Goal: Task Accomplishment & Management: Manage account settings

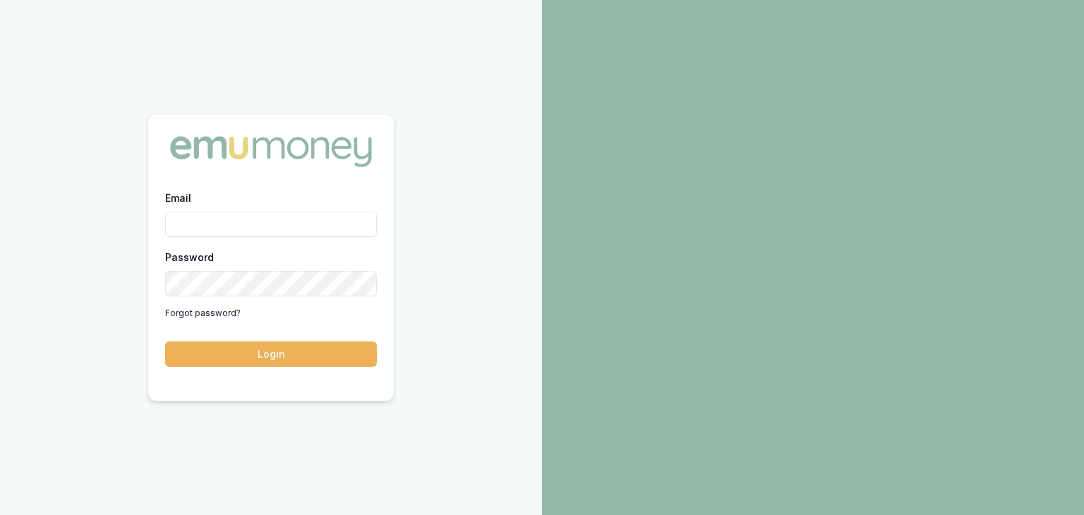
click at [246, 224] on input "Email" at bounding box center [271, 224] width 212 height 25
type input "baron.ketterman@emumoney.com.au"
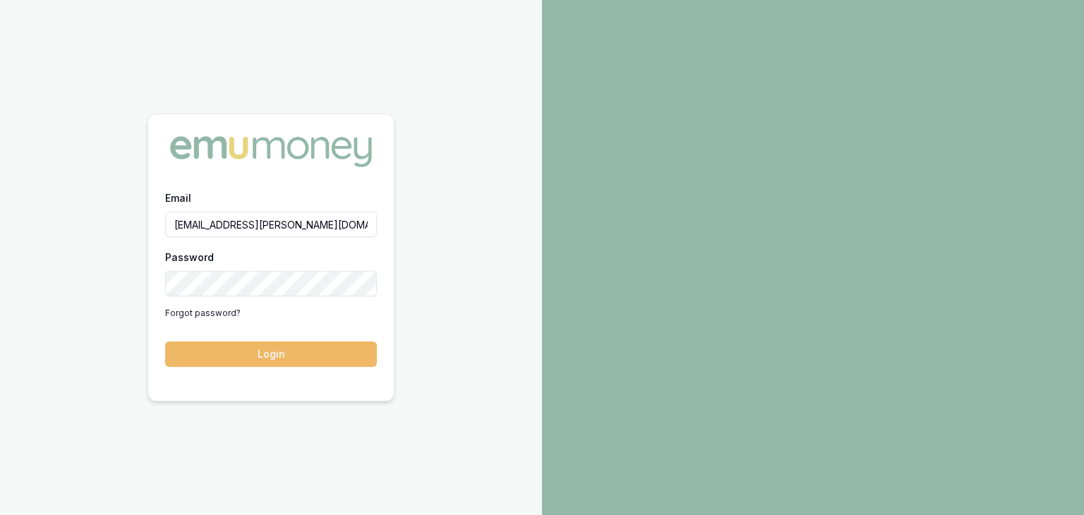
click at [243, 354] on button "Login" at bounding box center [271, 354] width 212 height 25
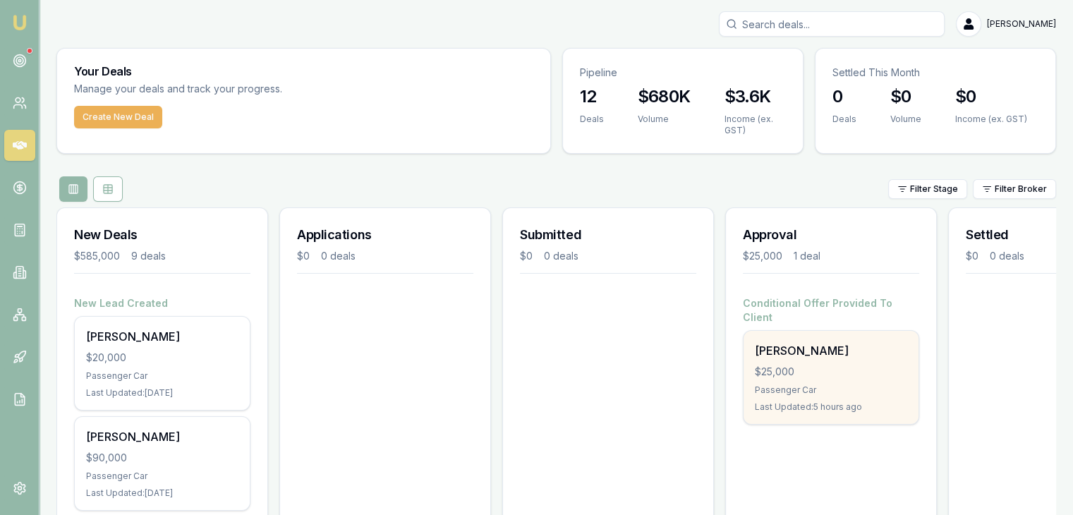
click at [815, 365] on div "$25,000" at bounding box center [831, 372] width 152 height 14
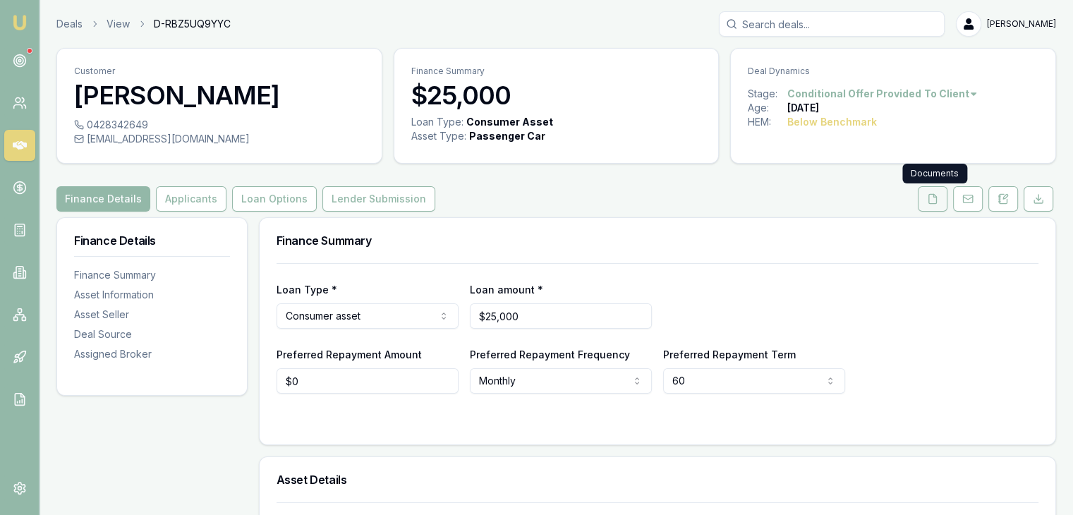
click at [934, 202] on icon at bounding box center [932, 198] width 11 height 11
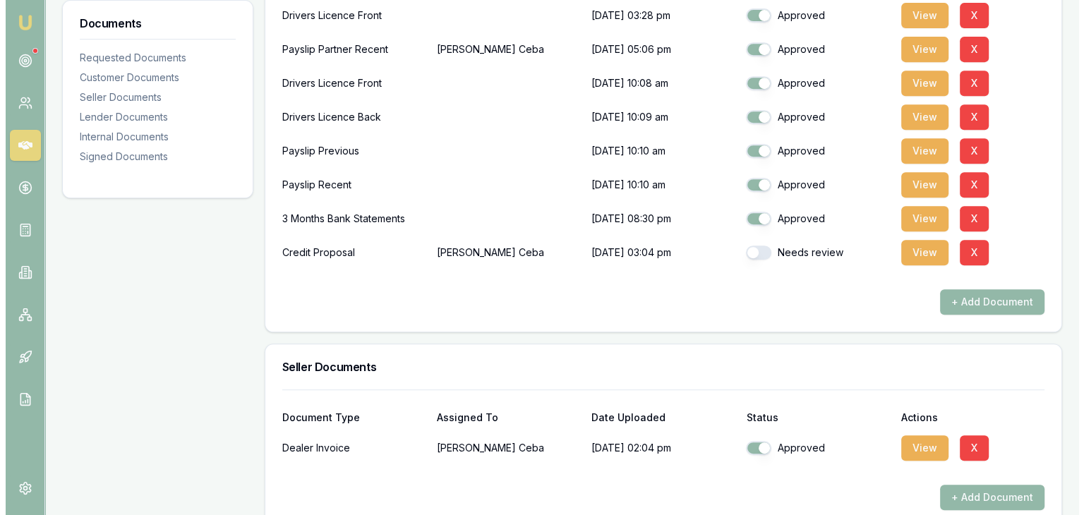
scroll to position [635, 0]
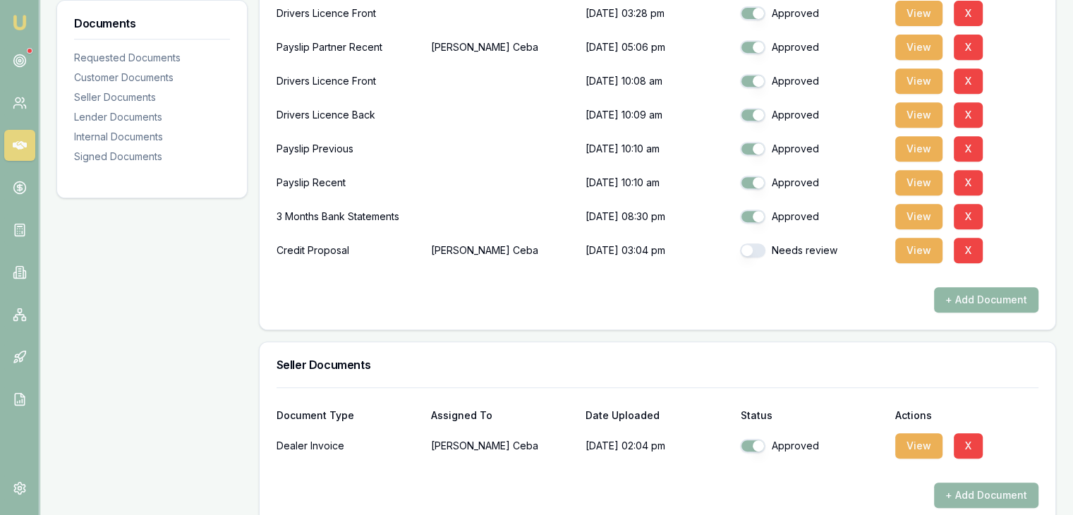
click at [972, 302] on button "+ Add Document" at bounding box center [986, 299] width 104 height 25
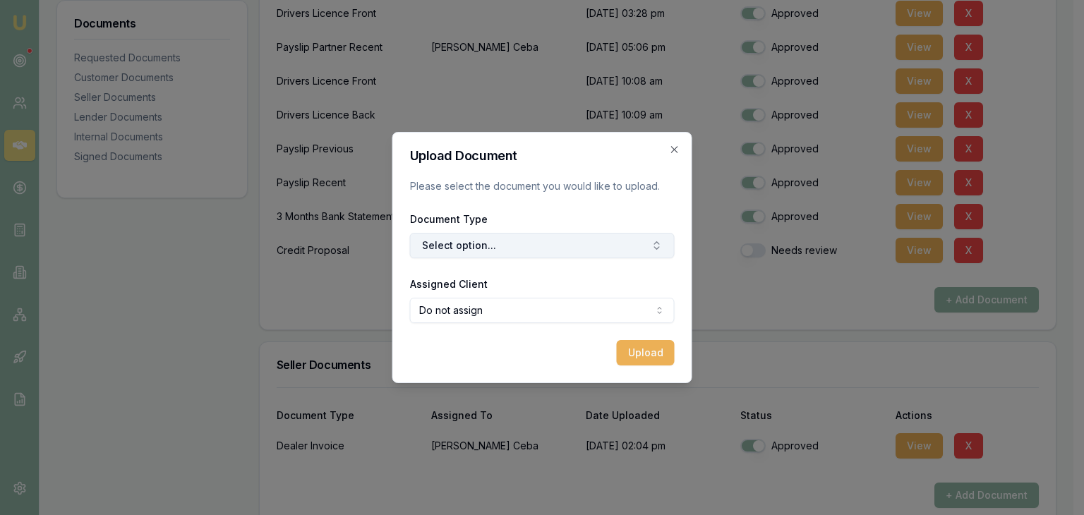
click at [544, 246] on button "Select option..." at bounding box center [542, 245] width 265 height 25
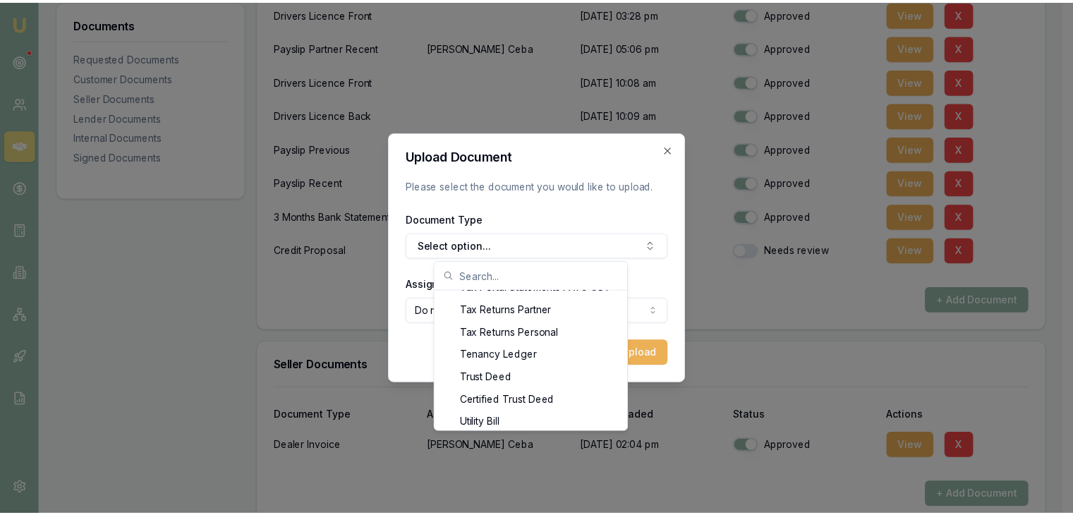
scroll to position [1558, 0]
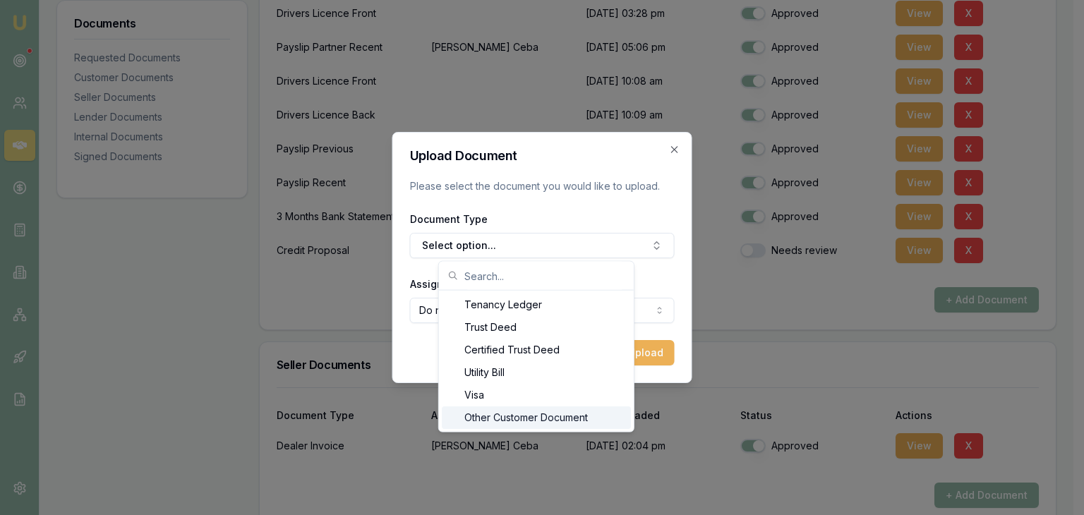
click at [508, 417] on div "Other Customer Document" at bounding box center [536, 417] width 189 height 23
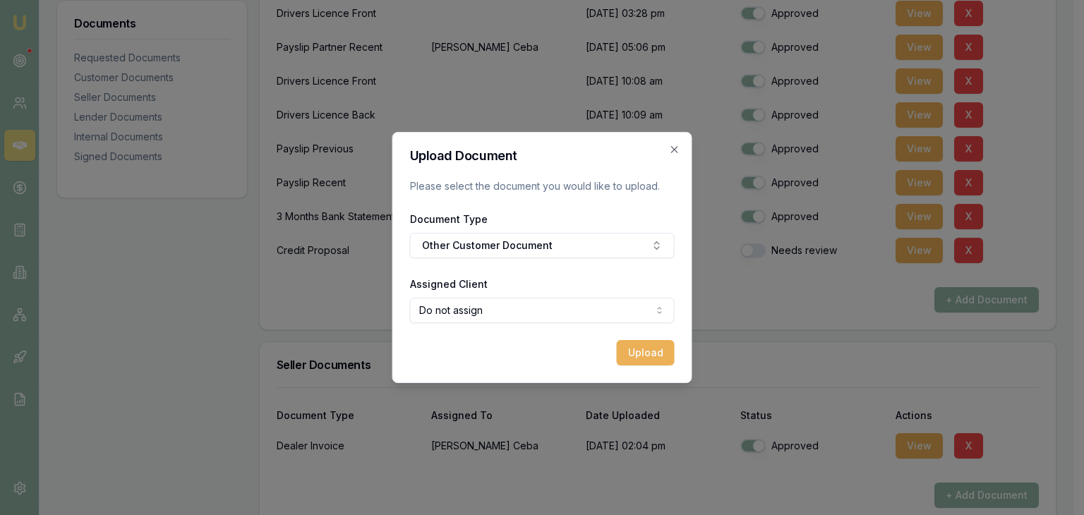
select select "U-L1U8T4XSH9"
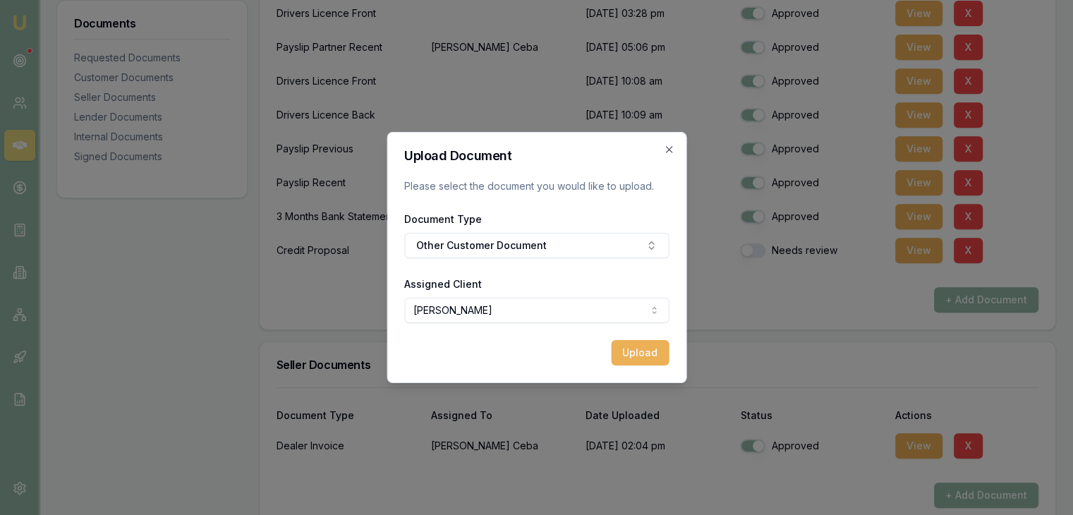
click at [640, 351] on button "Upload" at bounding box center [640, 352] width 58 height 25
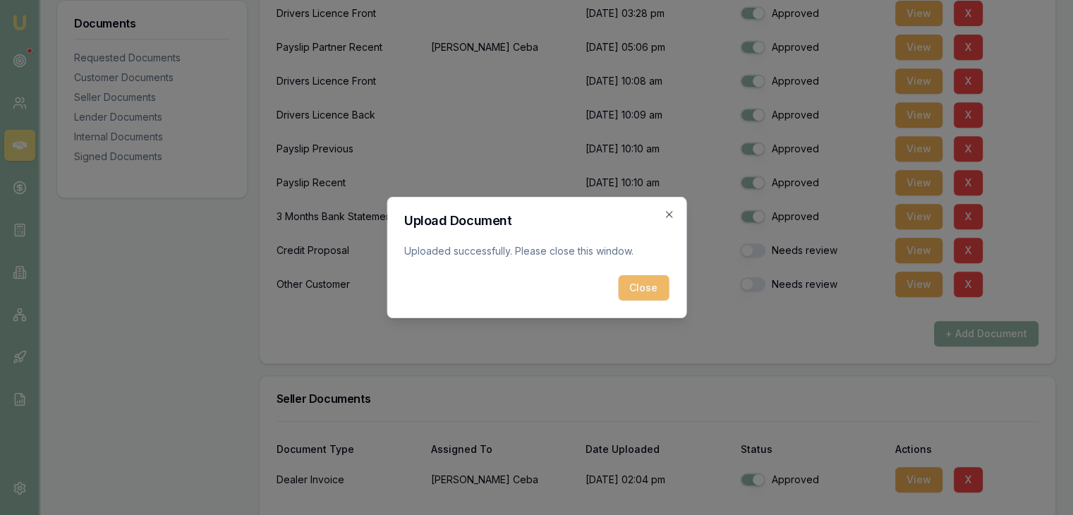
click at [640, 290] on button "Close" at bounding box center [643, 287] width 51 height 25
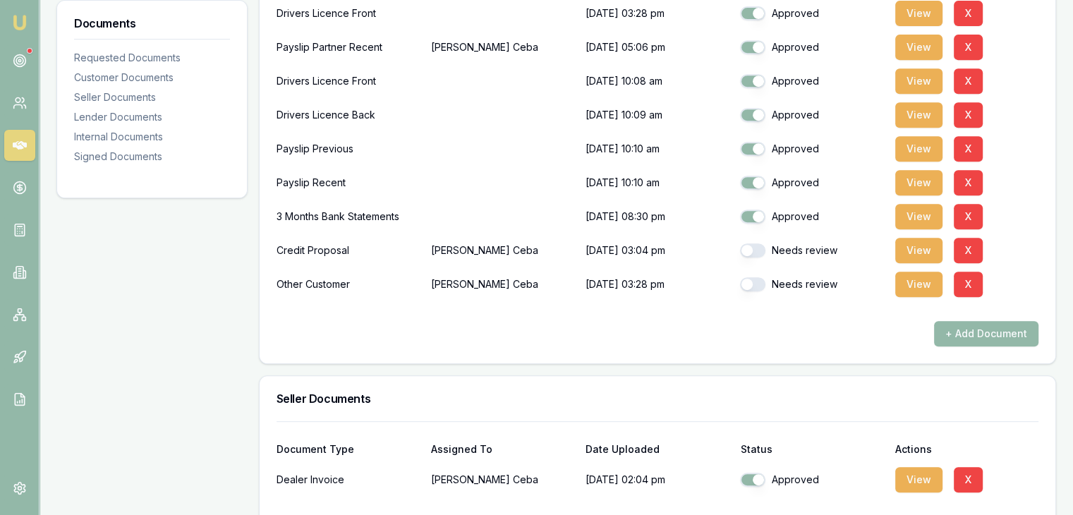
click at [759, 251] on button "button" at bounding box center [752, 250] width 25 height 14
checkbox input "true"
click at [764, 284] on button "button" at bounding box center [752, 284] width 25 height 14
checkbox input "true"
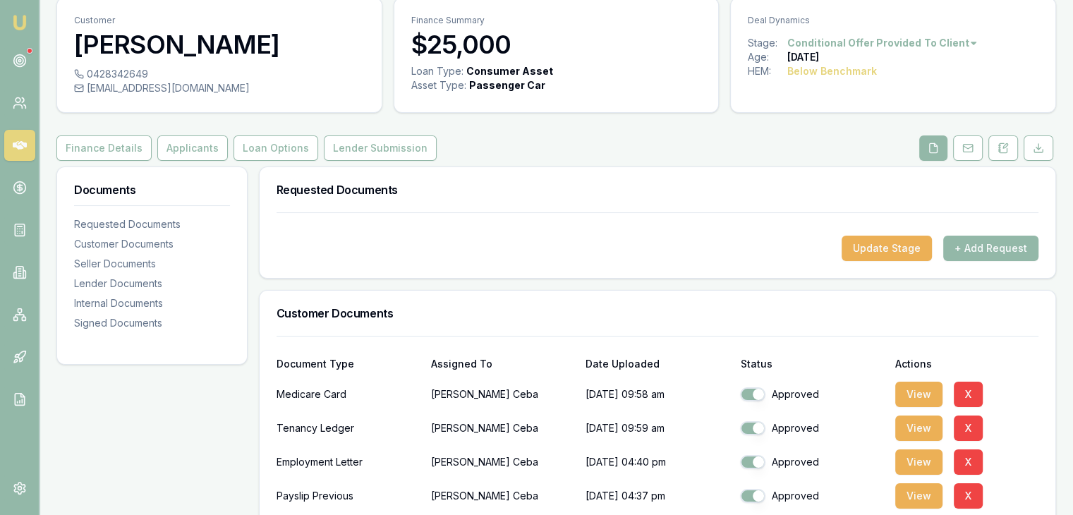
scroll to position [0, 0]
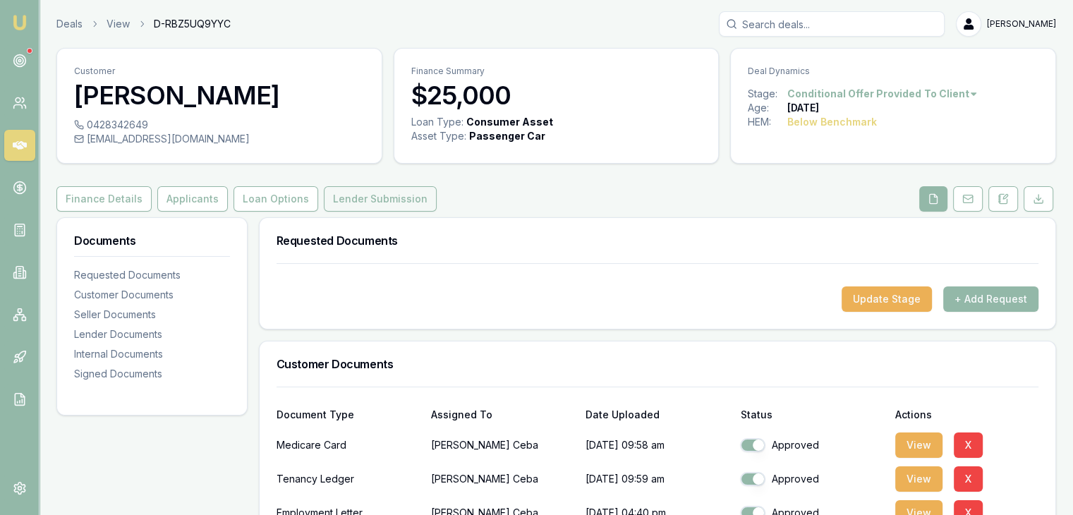
click at [366, 201] on button "Lender Submission" at bounding box center [380, 198] width 113 height 25
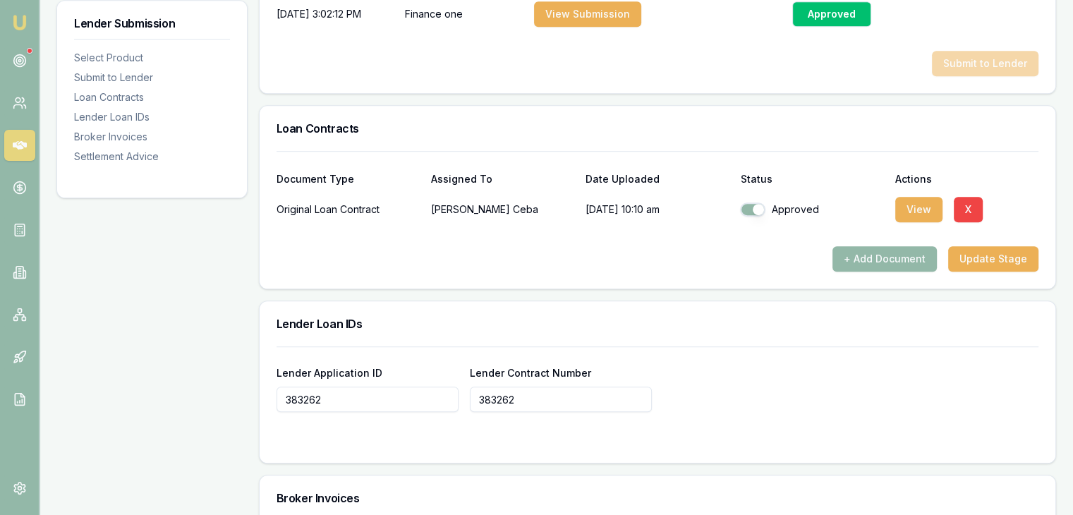
scroll to position [716, 0]
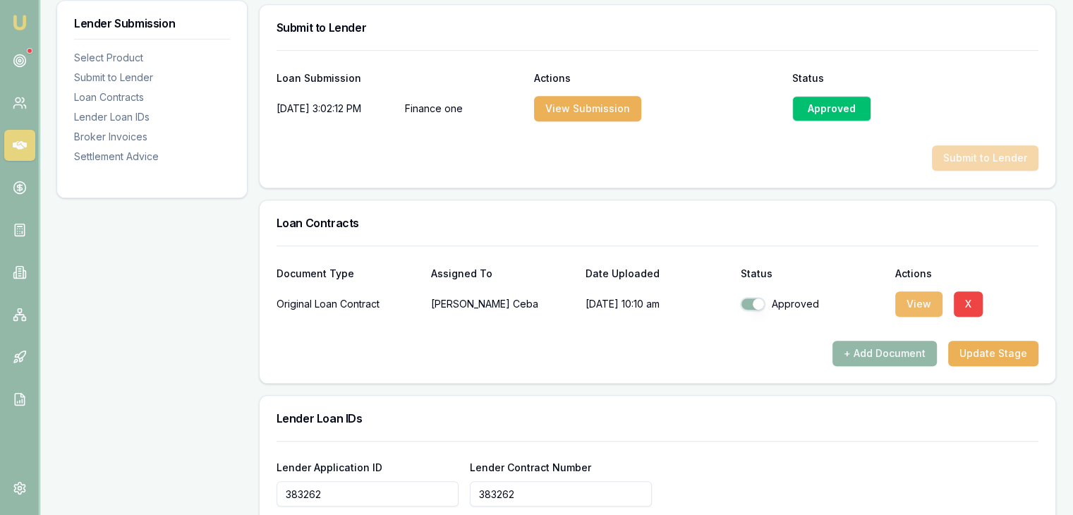
click at [917, 297] on button "View" at bounding box center [918, 303] width 47 height 25
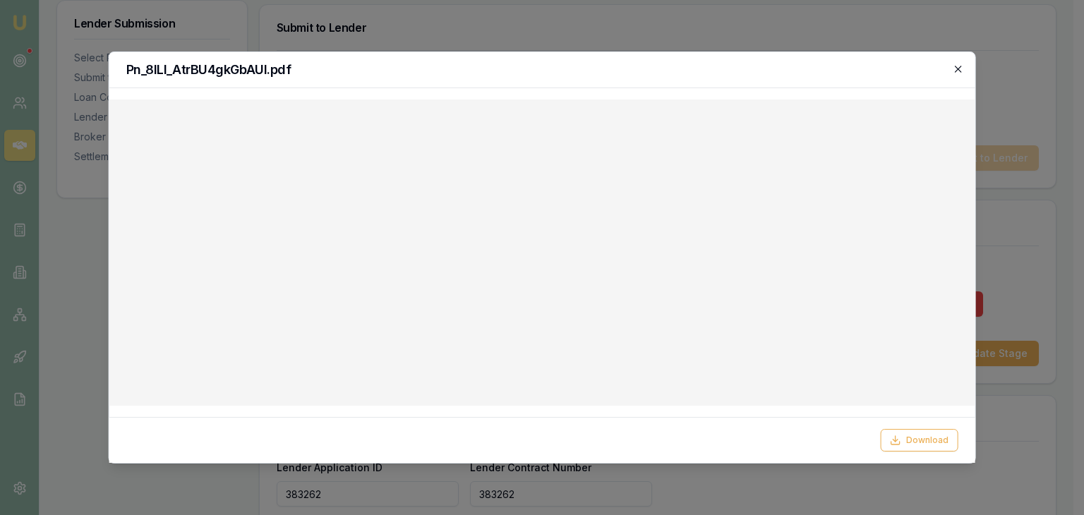
click at [955, 69] on icon "button" at bounding box center [957, 69] width 11 height 11
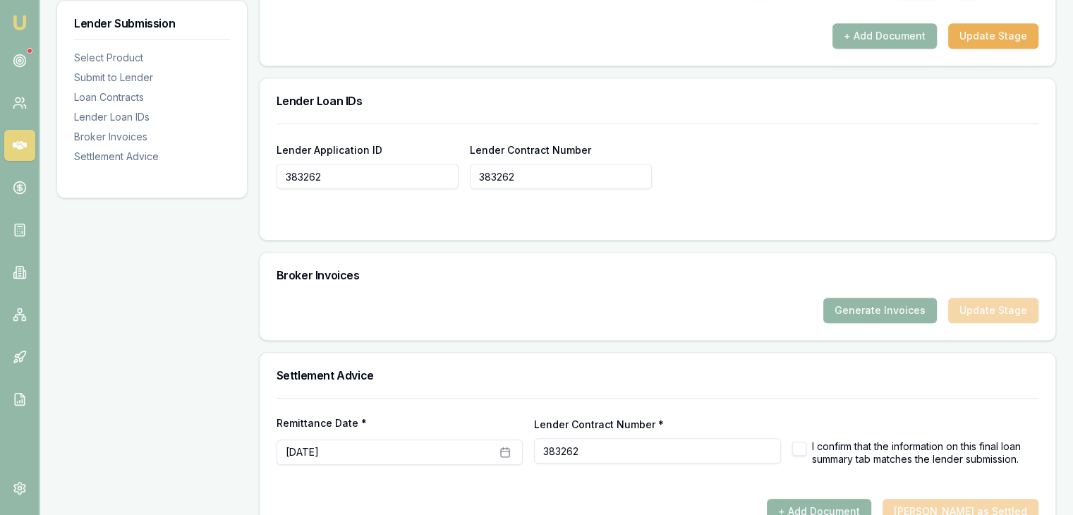
scroll to position [1058, 0]
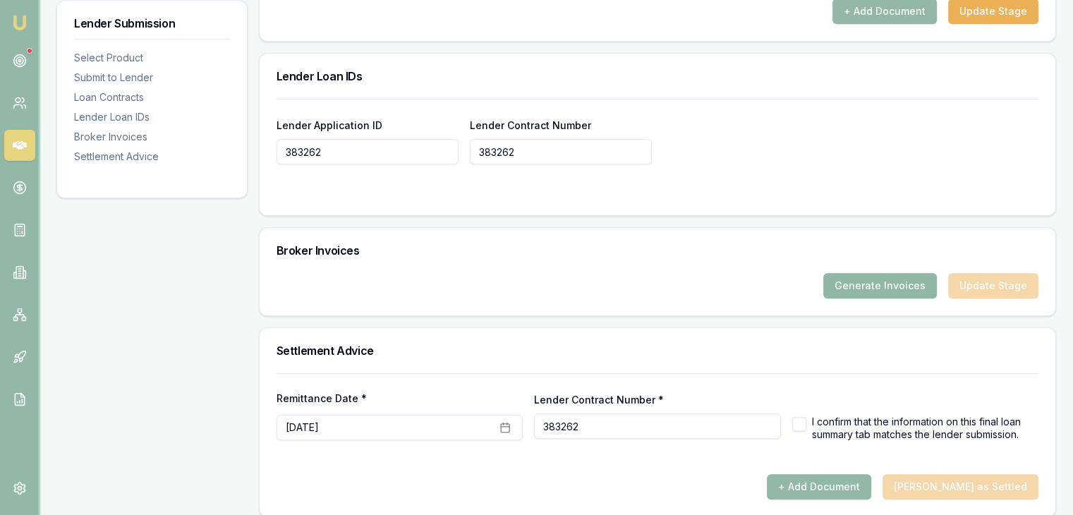
click at [892, 286] on button "Generate Invoices" at bounding box center [880, 285] width 114 height 25
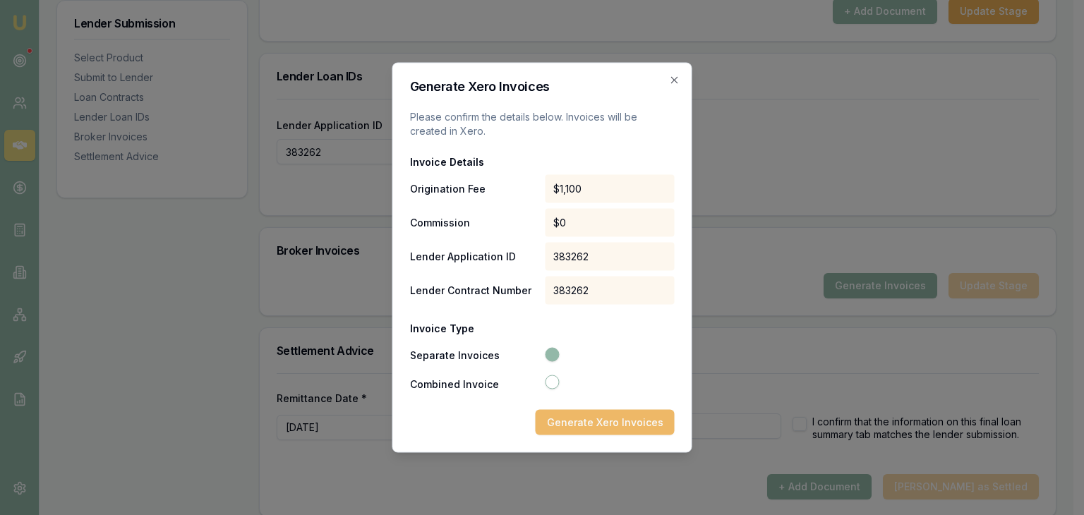
click at [581, 420] on button "Generate Xero Invoices" at bounding box center [605, 422] width 139 height 25
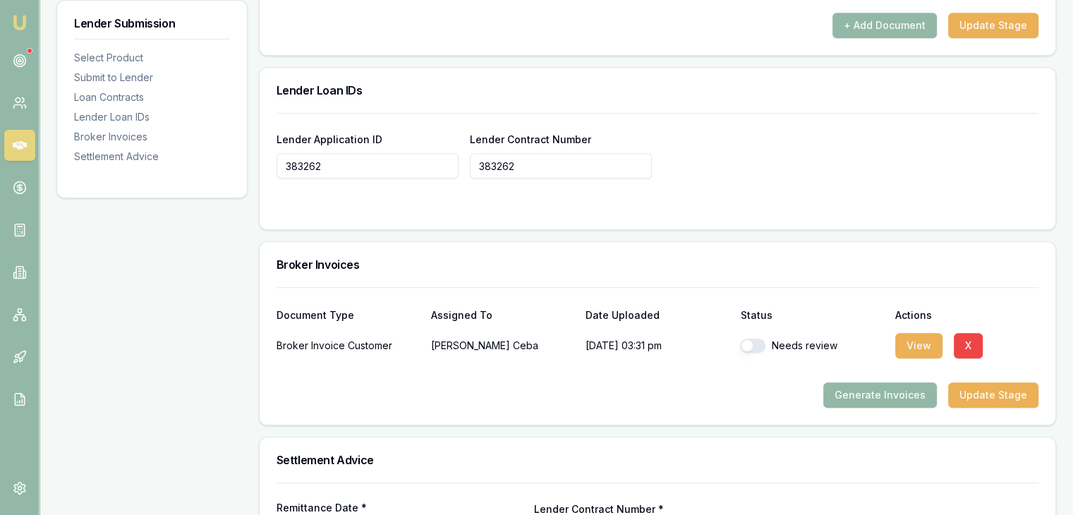
scroll to position [1058, 0]
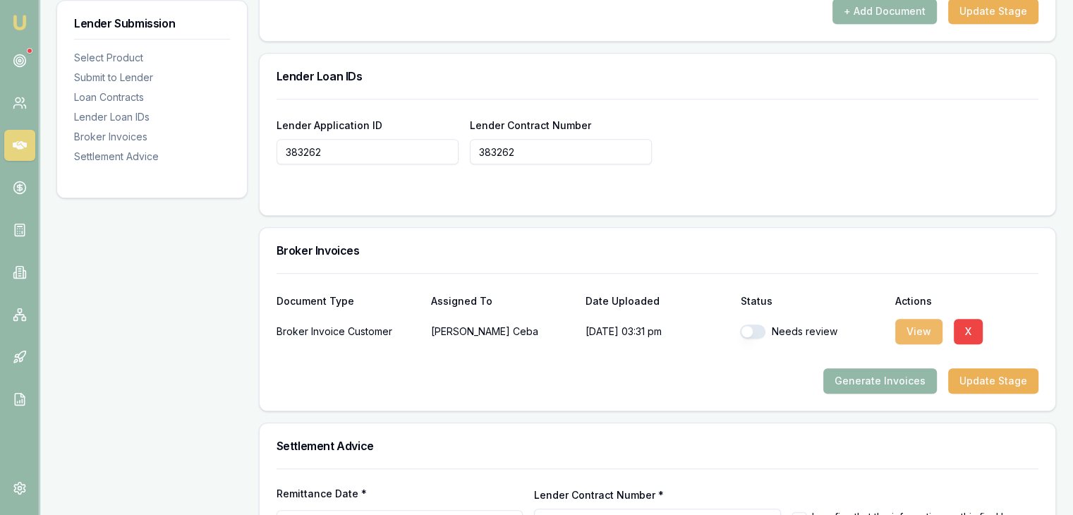
click at [917, 330] on button "View" at bounding box center [918, 331] width 47 height 25
click at [764, 331] on button "button" at bounding box center [752, 332] width 25 height 14
checkbox input "true"
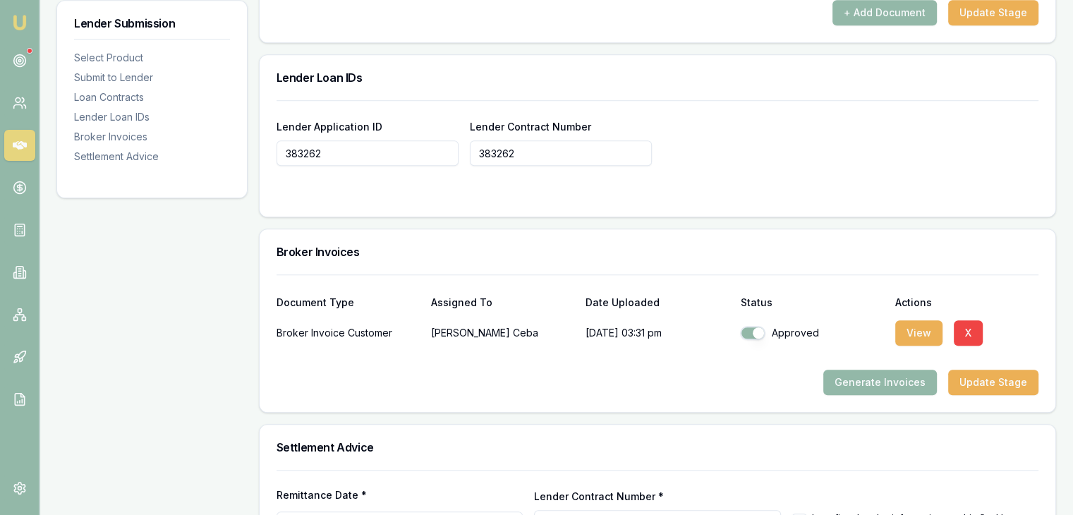
scroll to position [1164, 0]
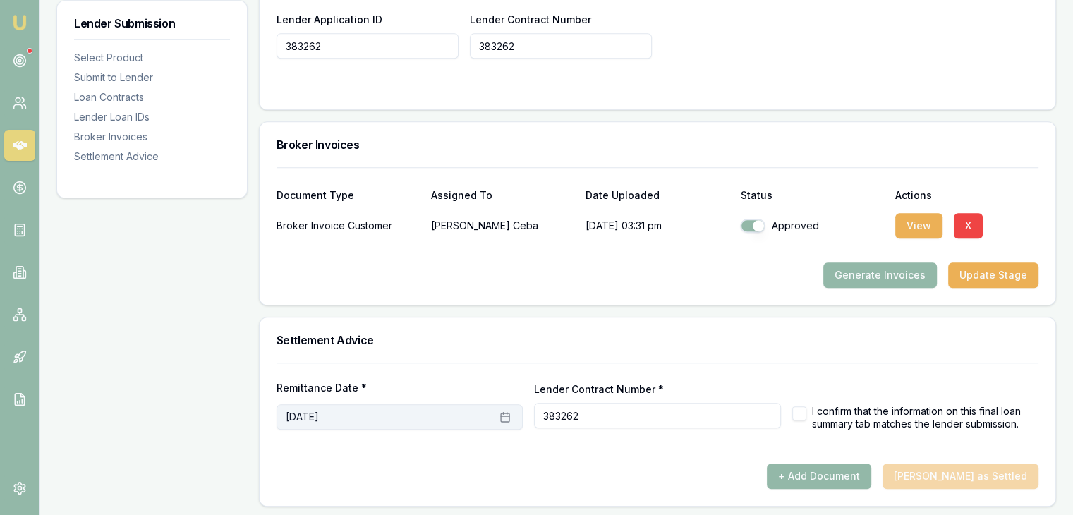
click at [505, 418] on icon "button" at bounding box center [505, 416] width 11 height 11
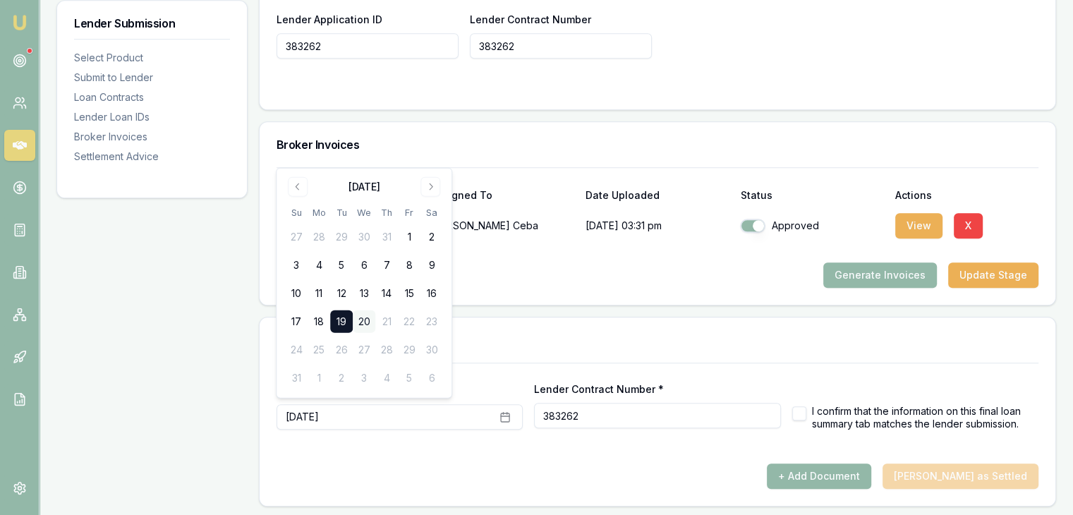
click at [366, 322] on button "20" at bounding box center [364, 321] width 23 height 23
click at [590, 455] on div at bounding box center [658, 457] width 762 height 11
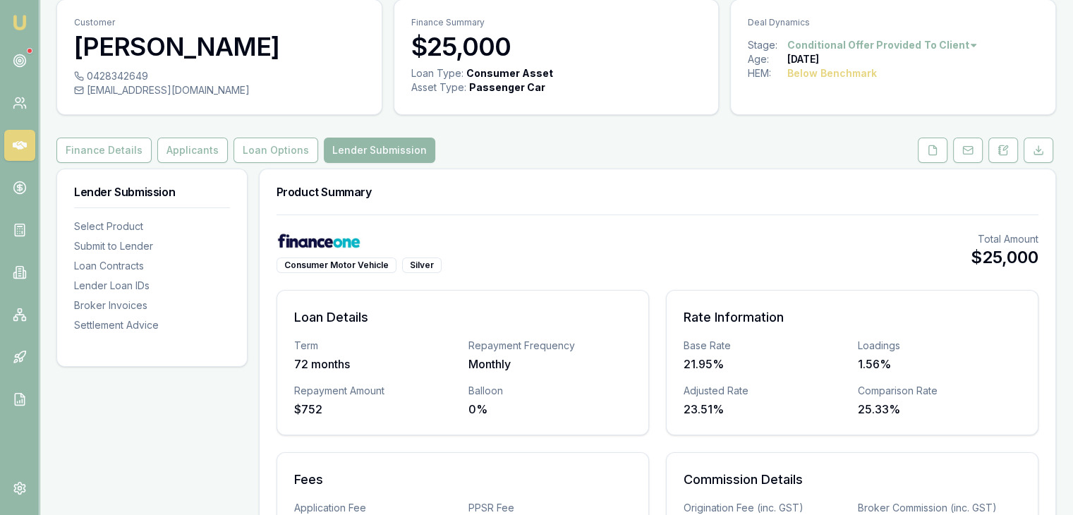
scroll to position [0, 0]
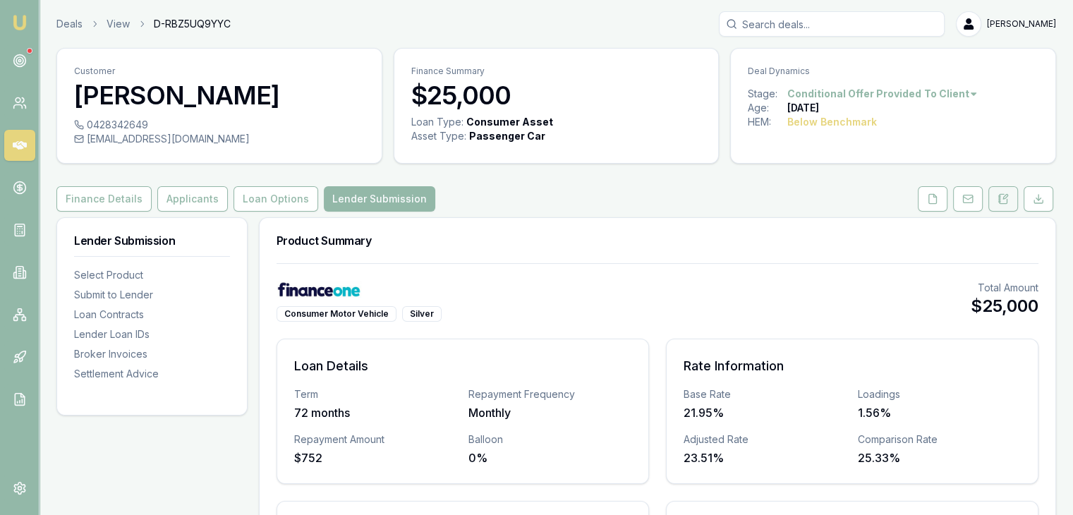
click at [1004, 194] on icon at bounding box center [1004, 198] width 8 height 9
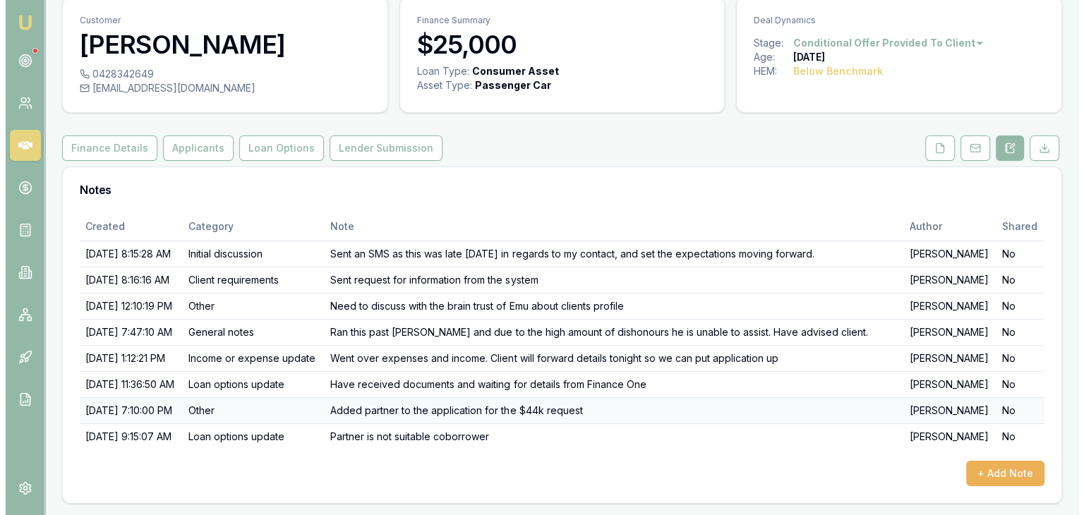
scroll to position [162, 0]
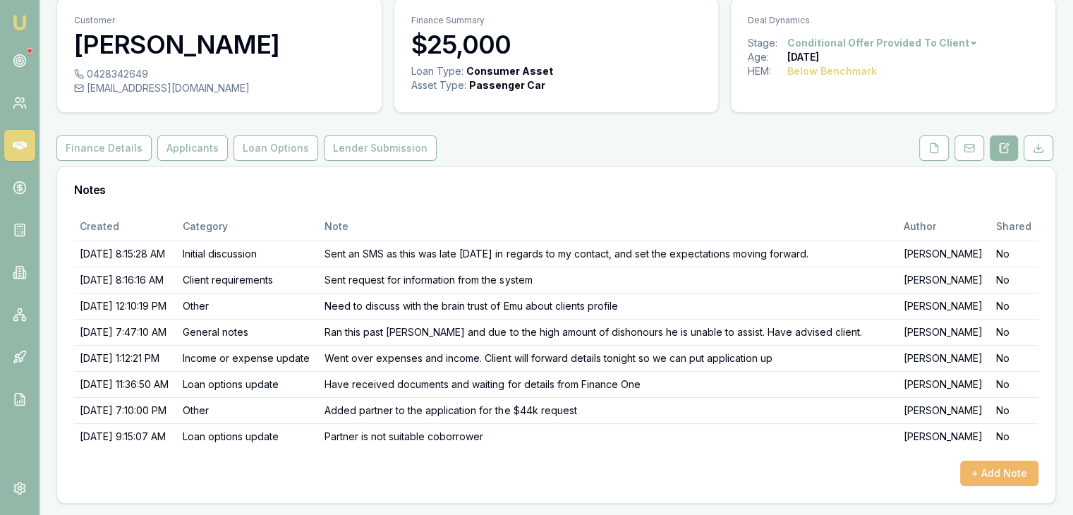
click at [987, 475] on button "+ Add Note" at bounding box center [999, 473] width 78 height 25
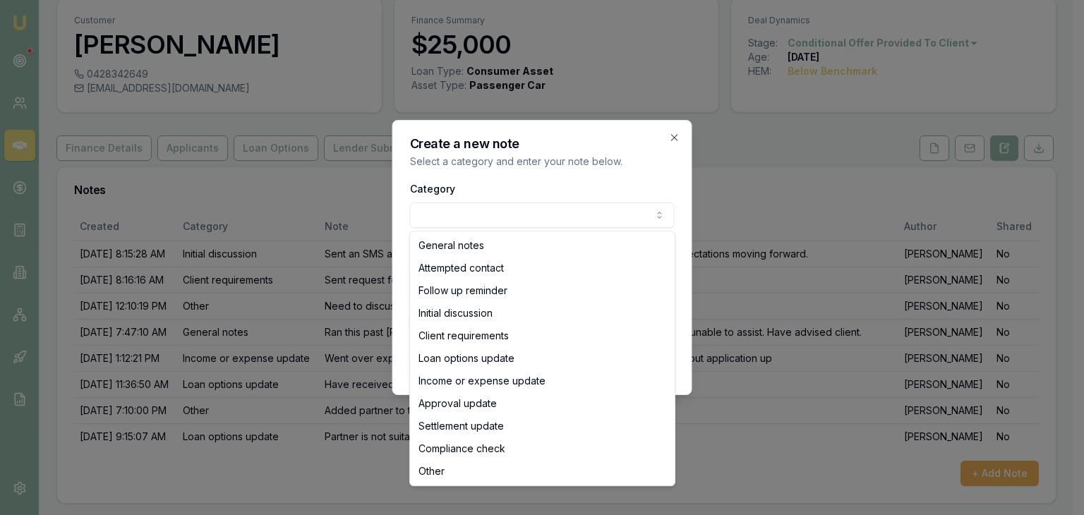
click at [517, 212] on body "Emu Broker Deals View D-RBZ5UQ9YYC Baron Ketterman Toggle Menu Customer Donna C…" at bounding box center [536, 206] width 1073 height 515
select select "APPROVAL_UPDATE"
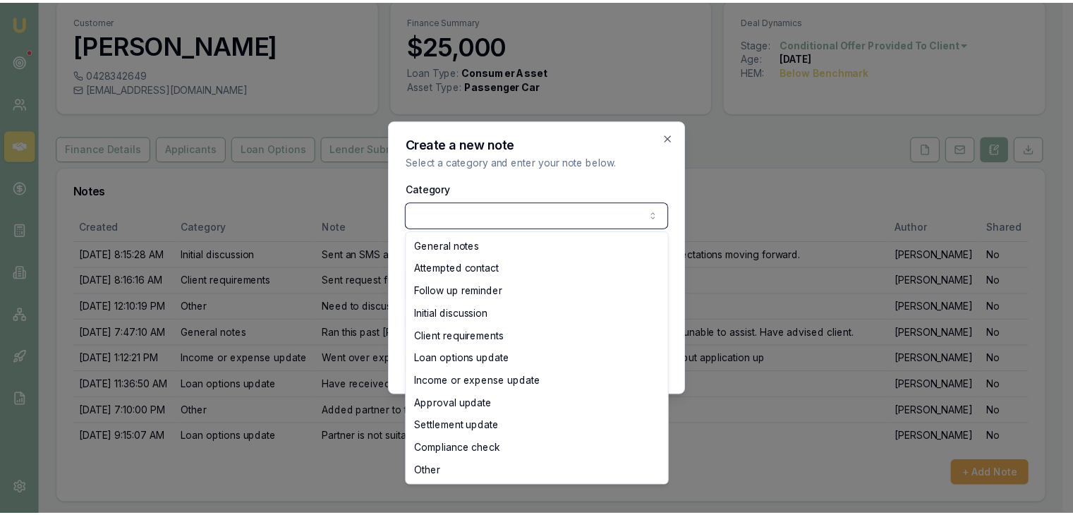
scroll to position [49, 0]
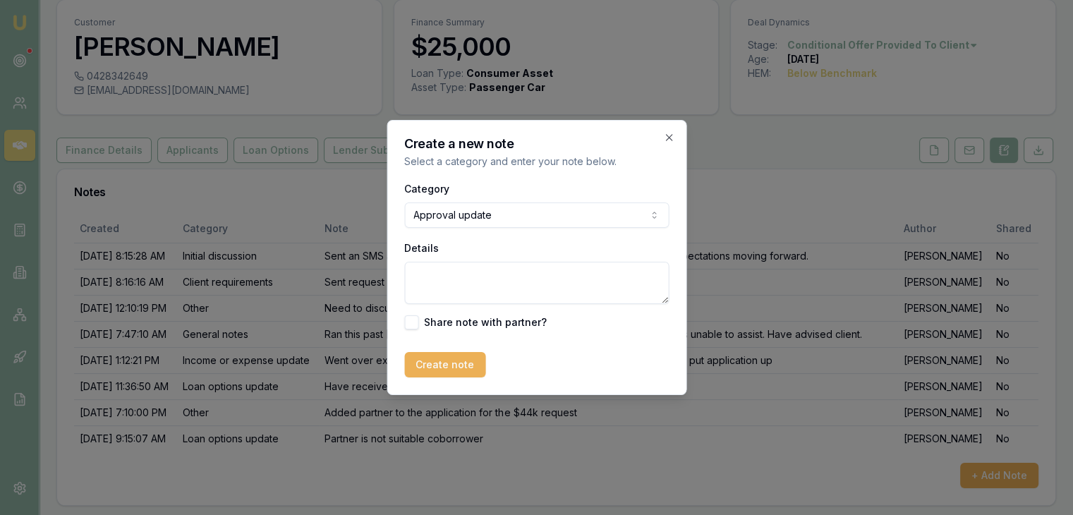
click at [452, 274] on textarea "Details" at bounding box center [536, 283] width 265 height 42
type textarea "Contract documents signed and CoC uploaded"
click at [440, 361] on button "Create note" at bounding box center [444, 364] width 81 height 25
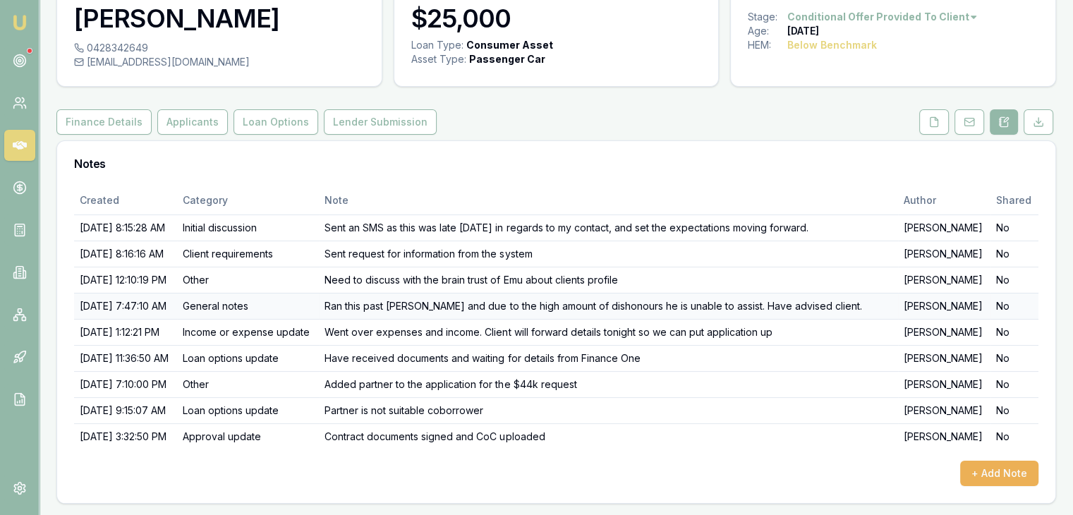
scroll to position [0, 0]
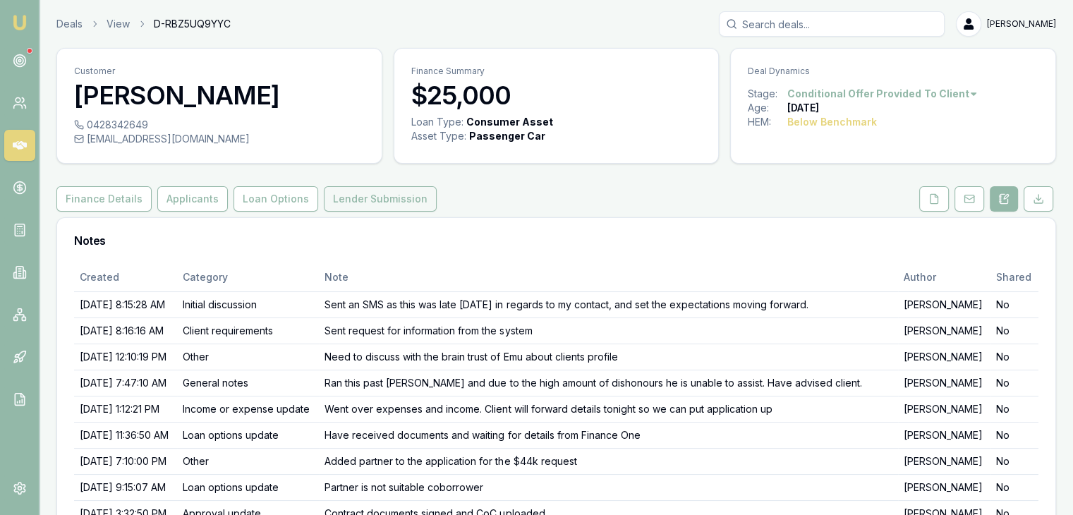
click at [374, 197] on button "Lender Submission" at bounding box center [380, 198] width 113 height 25
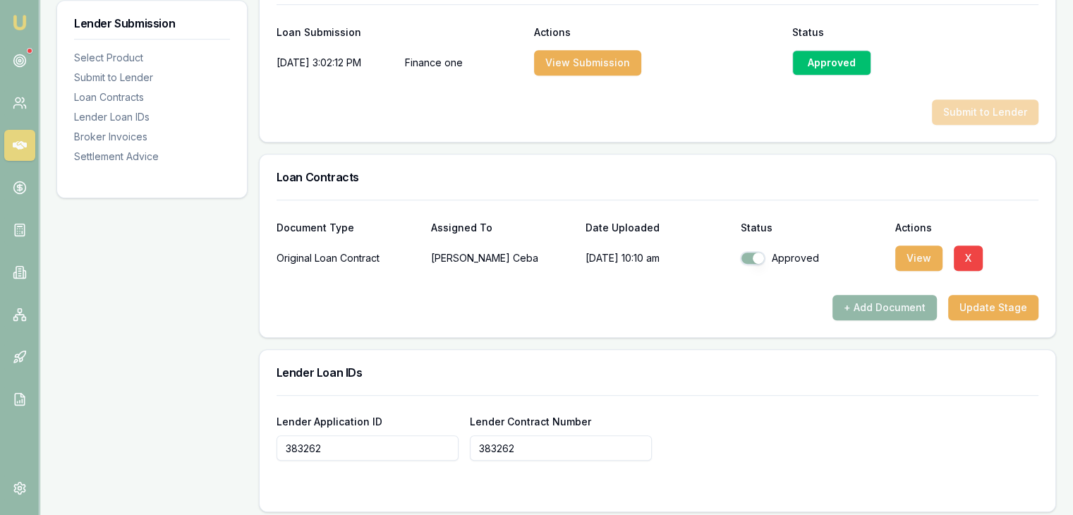
scroll to position [776, 0]
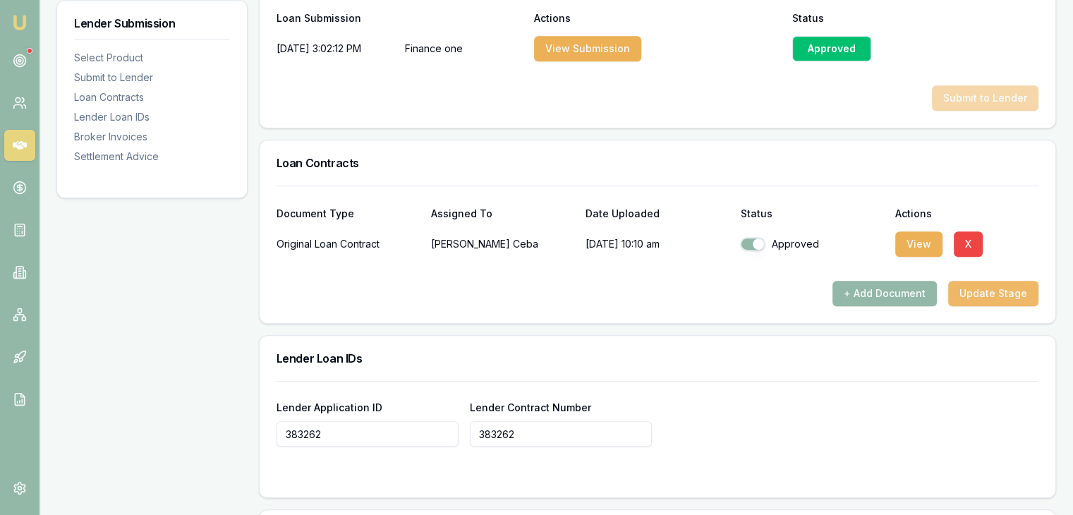
click at [989, 289] on button "Update Stage" at bounding box center [993, 293] width 90 height 25
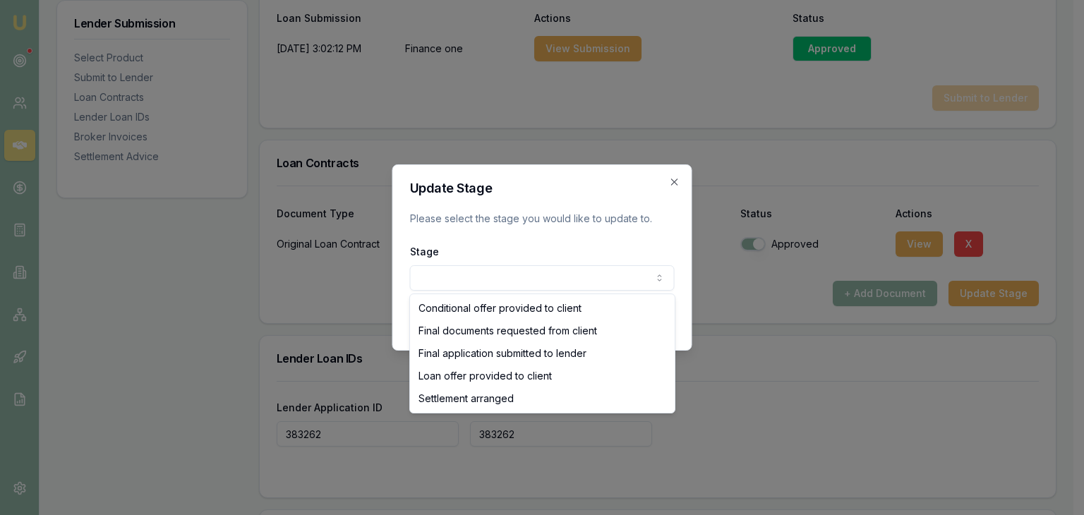
select select "SETTLEMENT_ARRANGED"
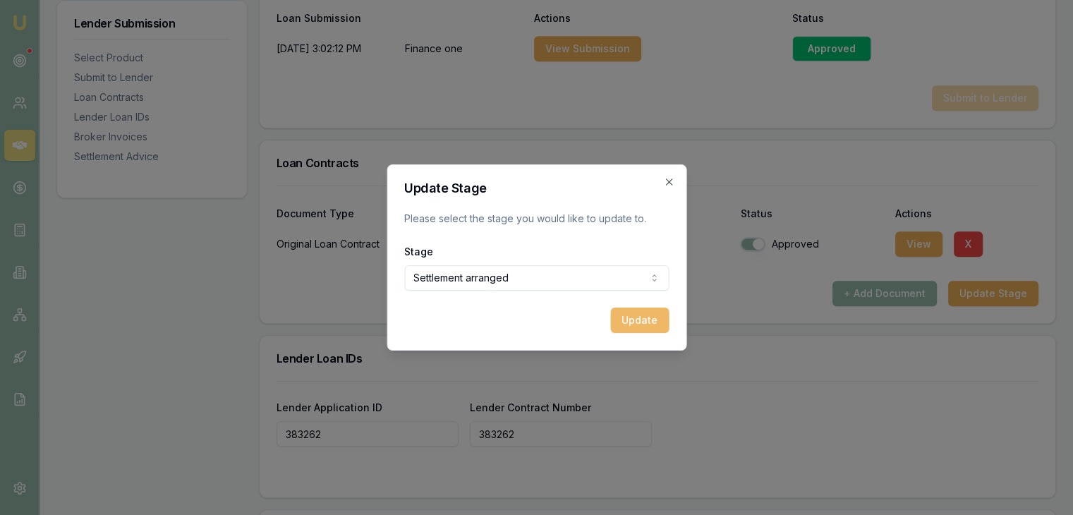
click at [641, 322] on button "Update" at bounding box center [639, 320] width 59 height 25
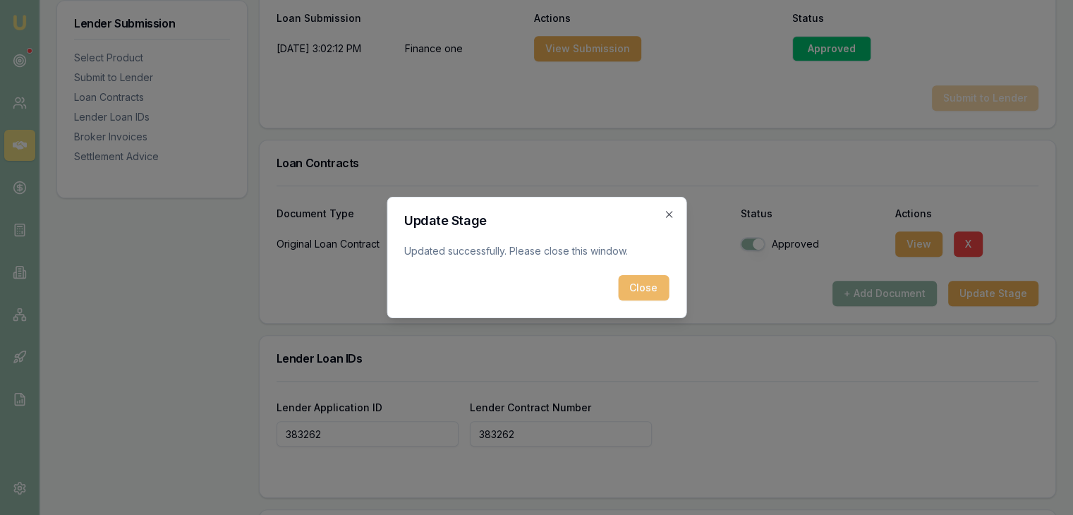
click at [649, 284] on button "Close" at bounding box center [643, 287] width 51 height 25
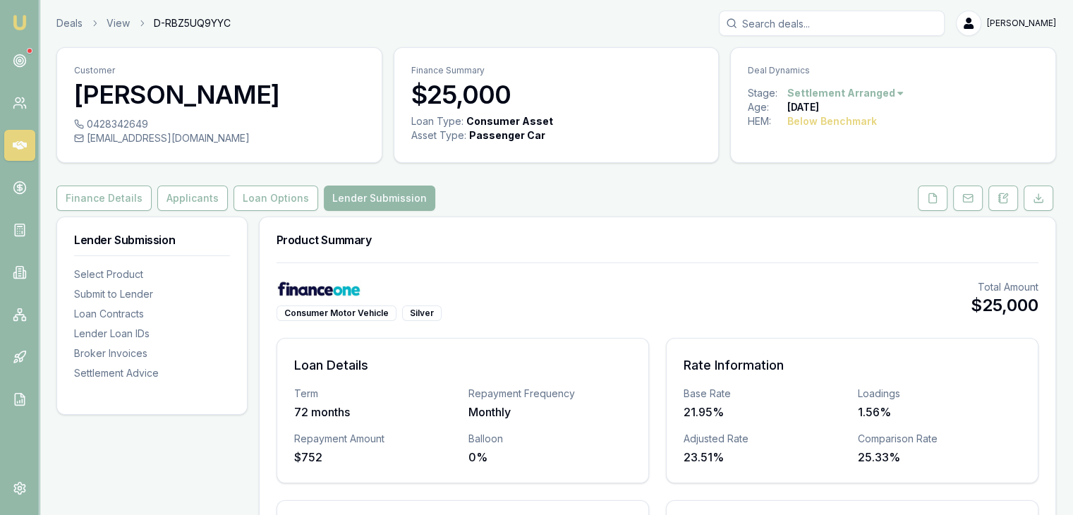
scroll to position [0, 0]
